Goal: Information Seeking & Learning: Learn about a topic

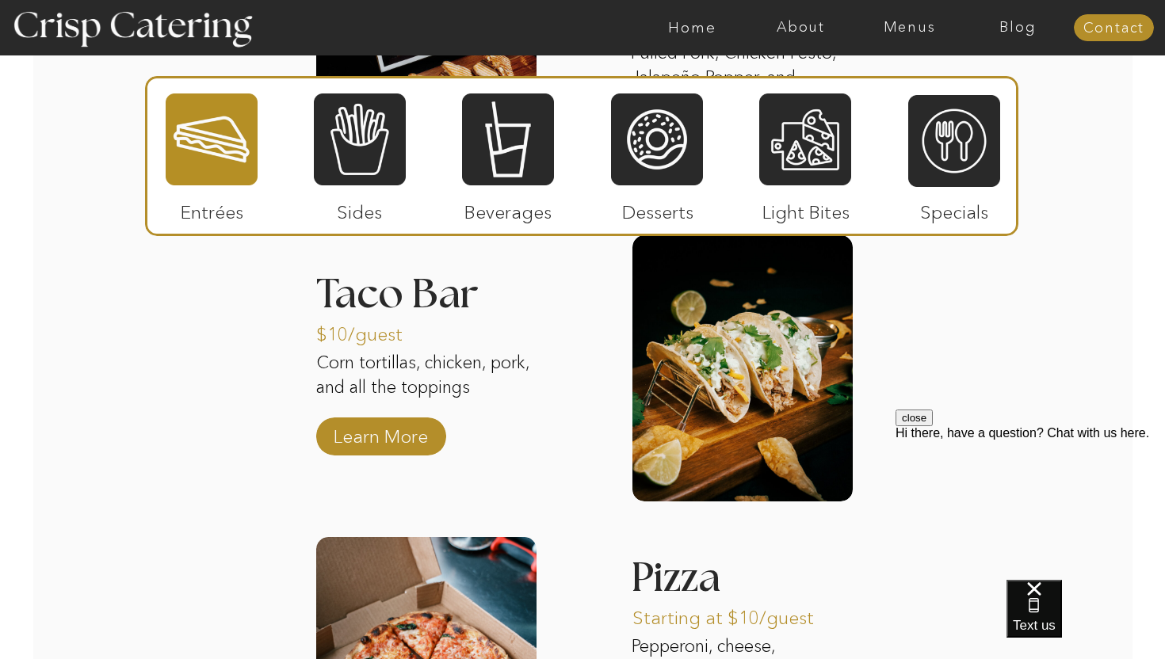
scroll to position [2260, 0]
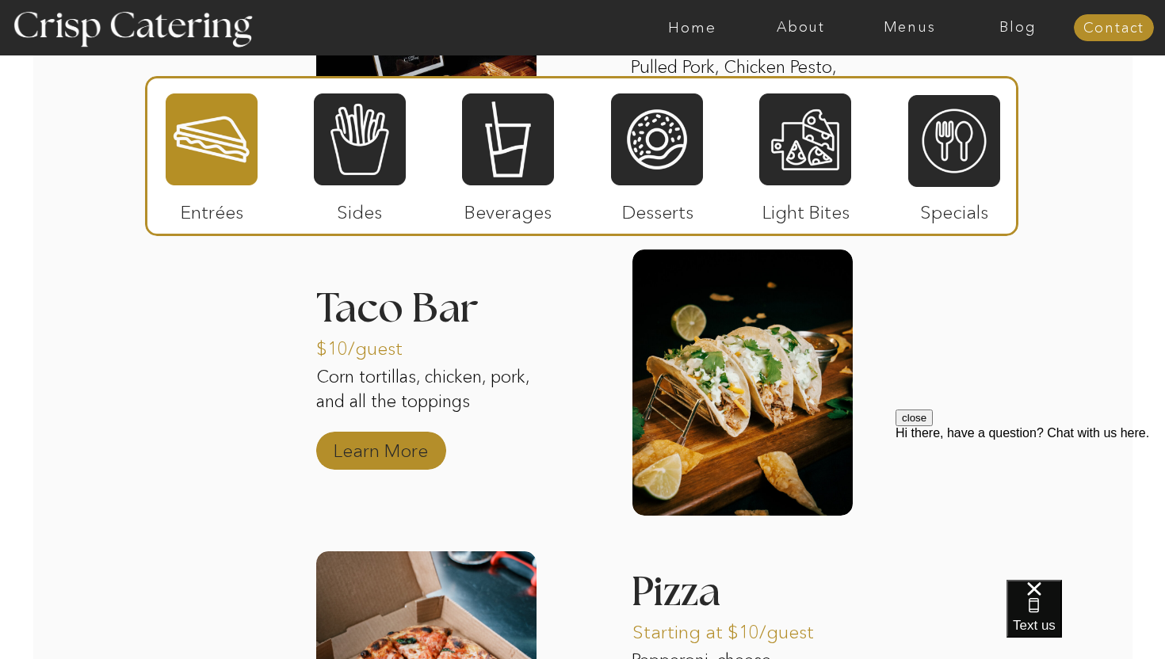
click at [406, 456] on p "Learn More" at bounding box center [380, 447] width 105 height 46
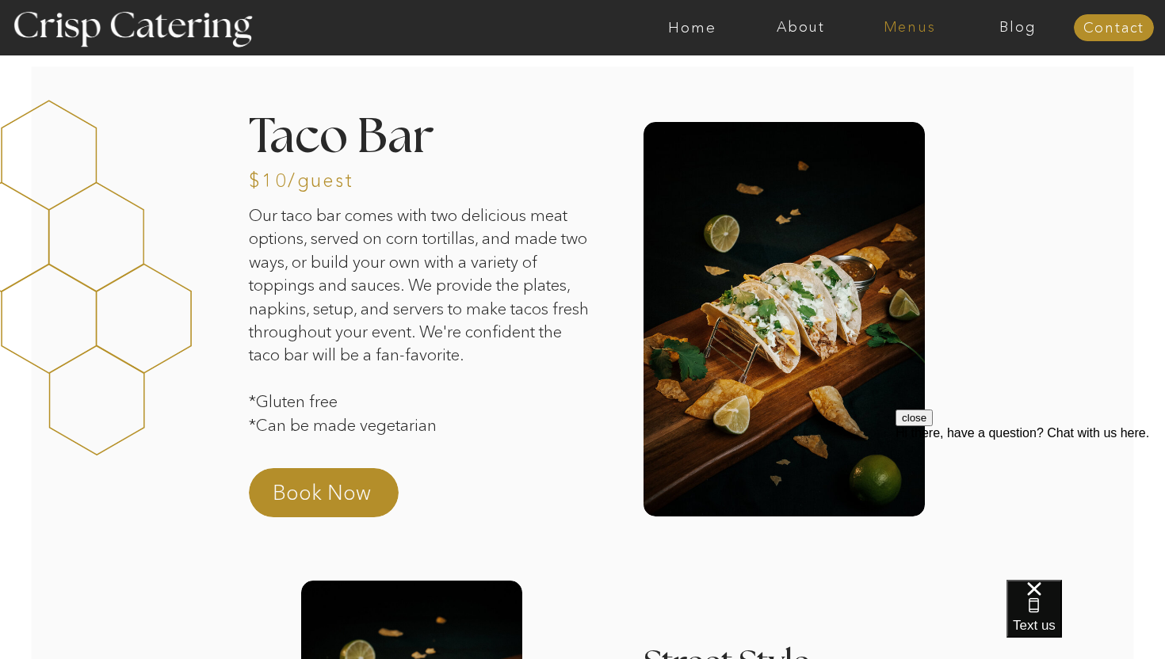
click at [912, 32] on nav "Menus" at bounding box center [909, 28] width 109 height 16
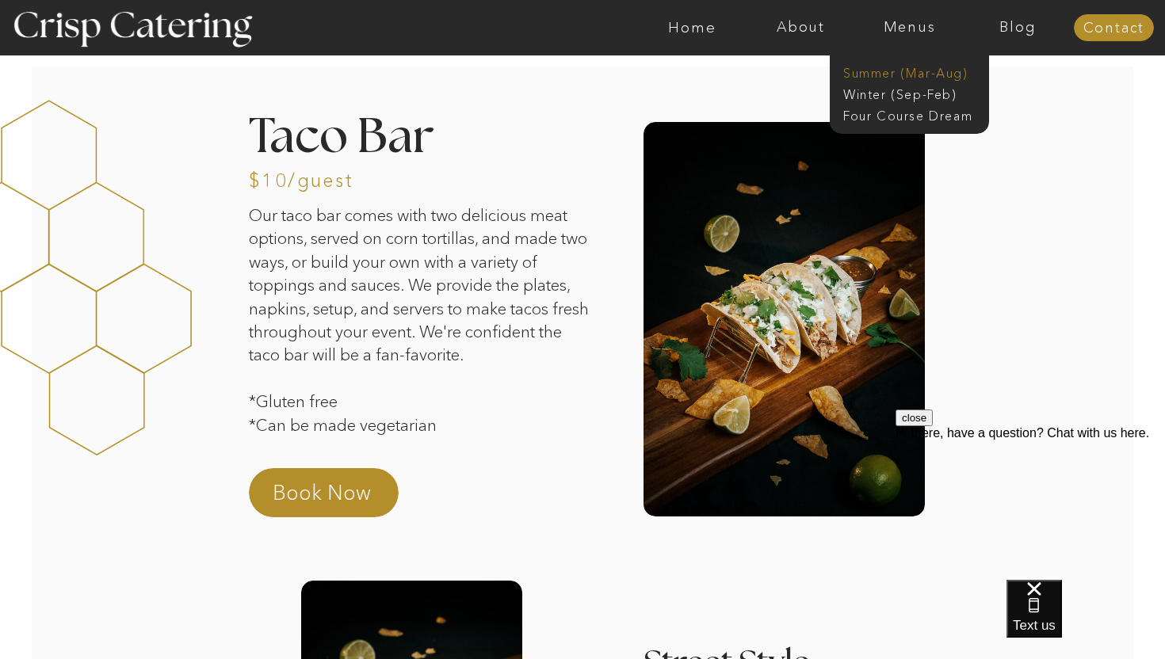
click at [880, 77] on nav "Summer (Mar-Aug)" at bounding box center [914, 71] width 142 height 15
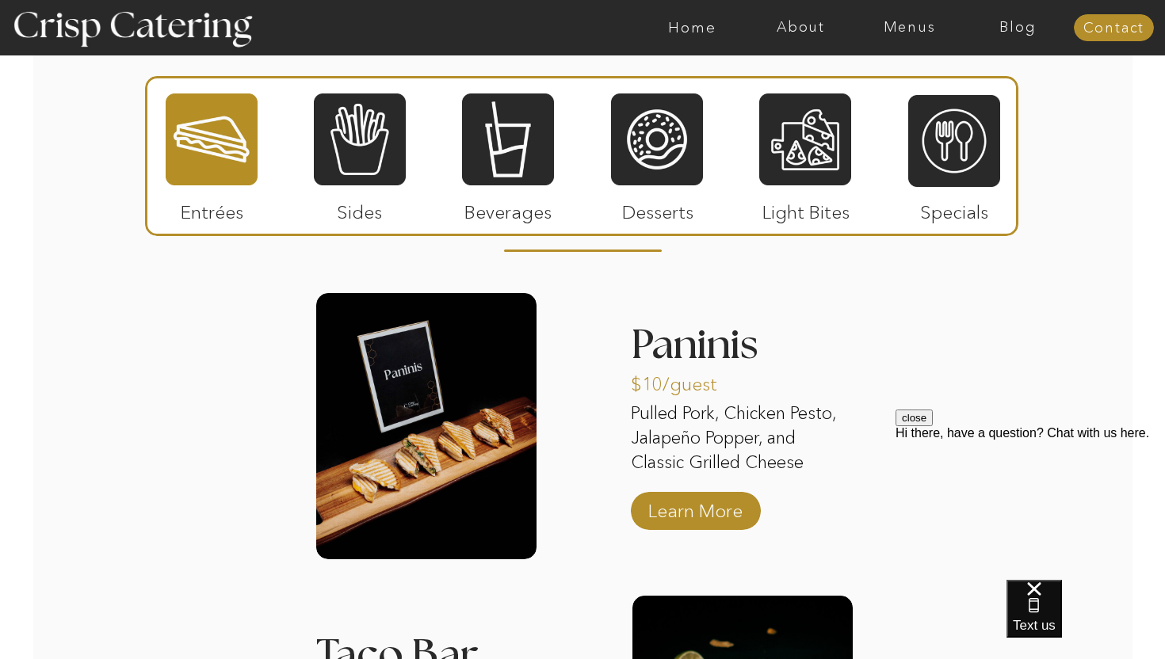
scroll to position [1506, 0]
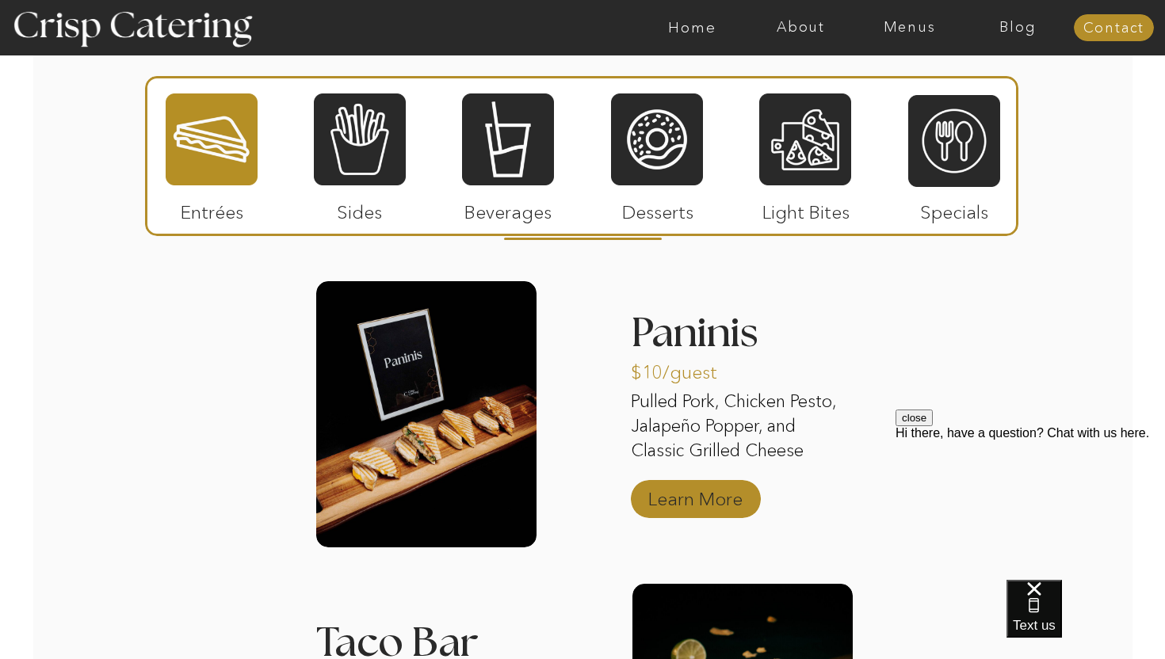
click at [683, 494] on p "Learn More" at bounding box center [694, 495] width 105 height 46
